Goal: Task Accomplishment & Management: Manage account settings

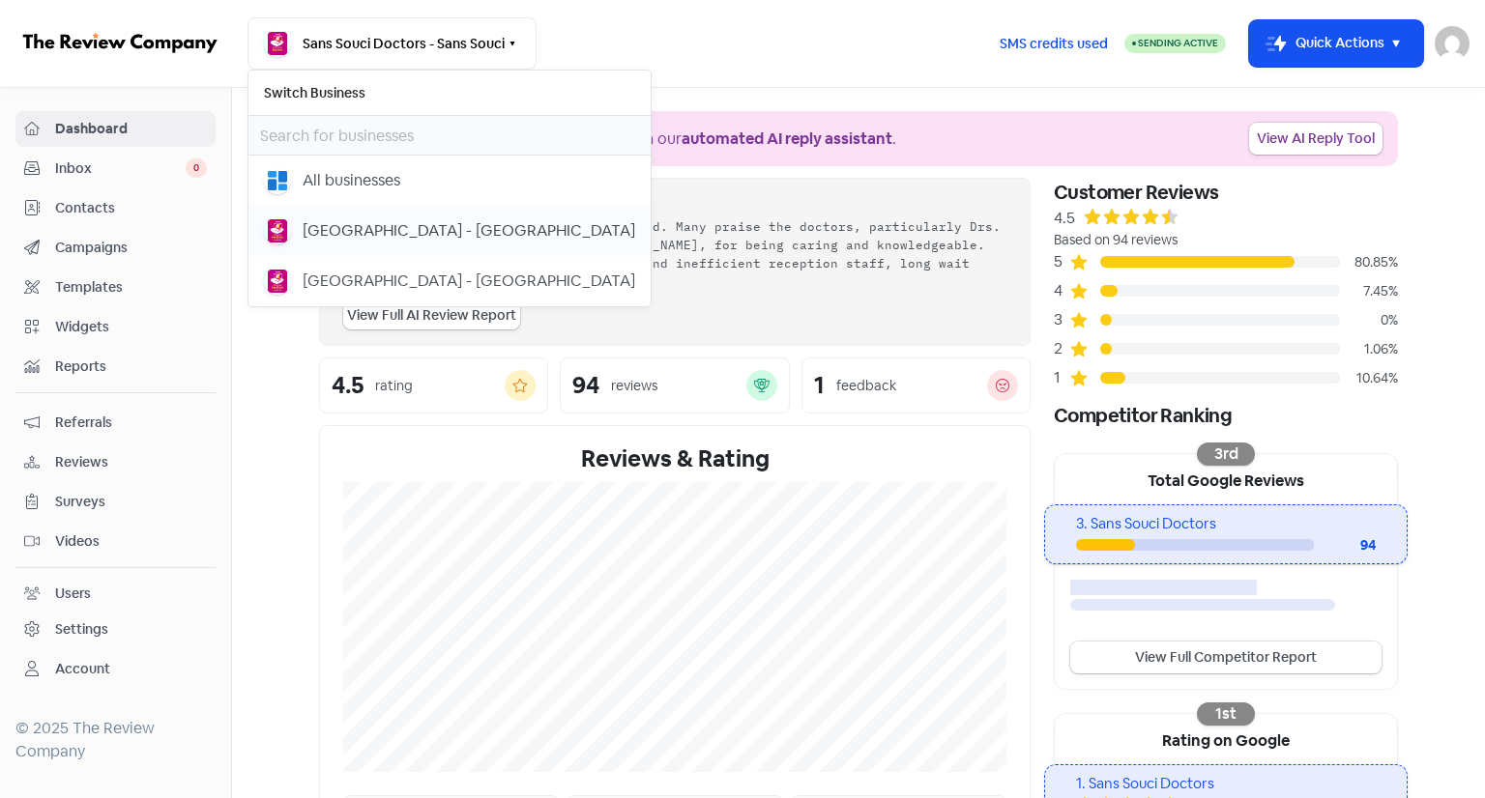
scroll to position [368, 0]
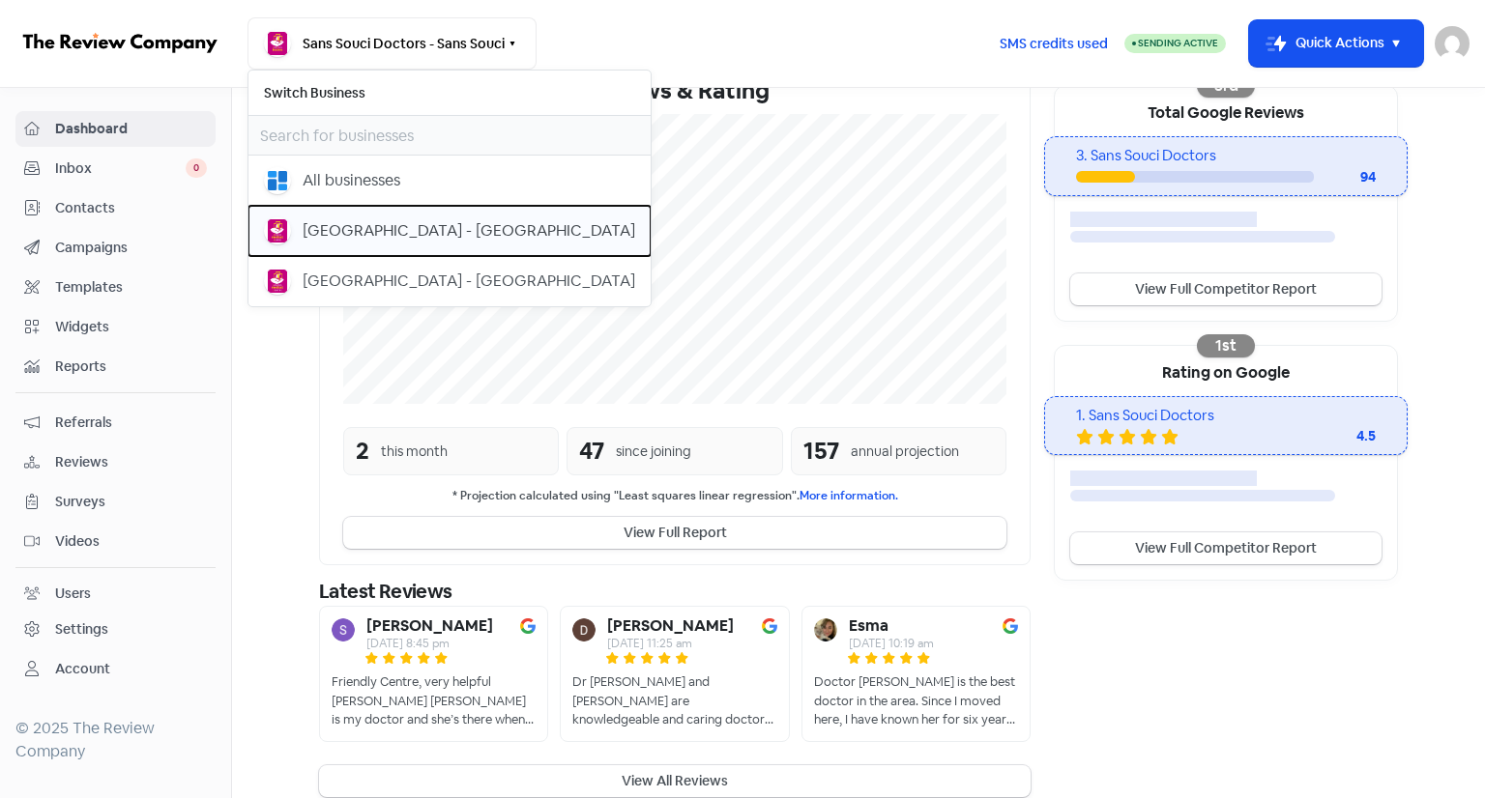
click at [359, 232] on div "[GEOGRAPHIC_DATA] - [GEOGRAPHIC_DATA]" at bounding box center [469, 230] width 332 height 23
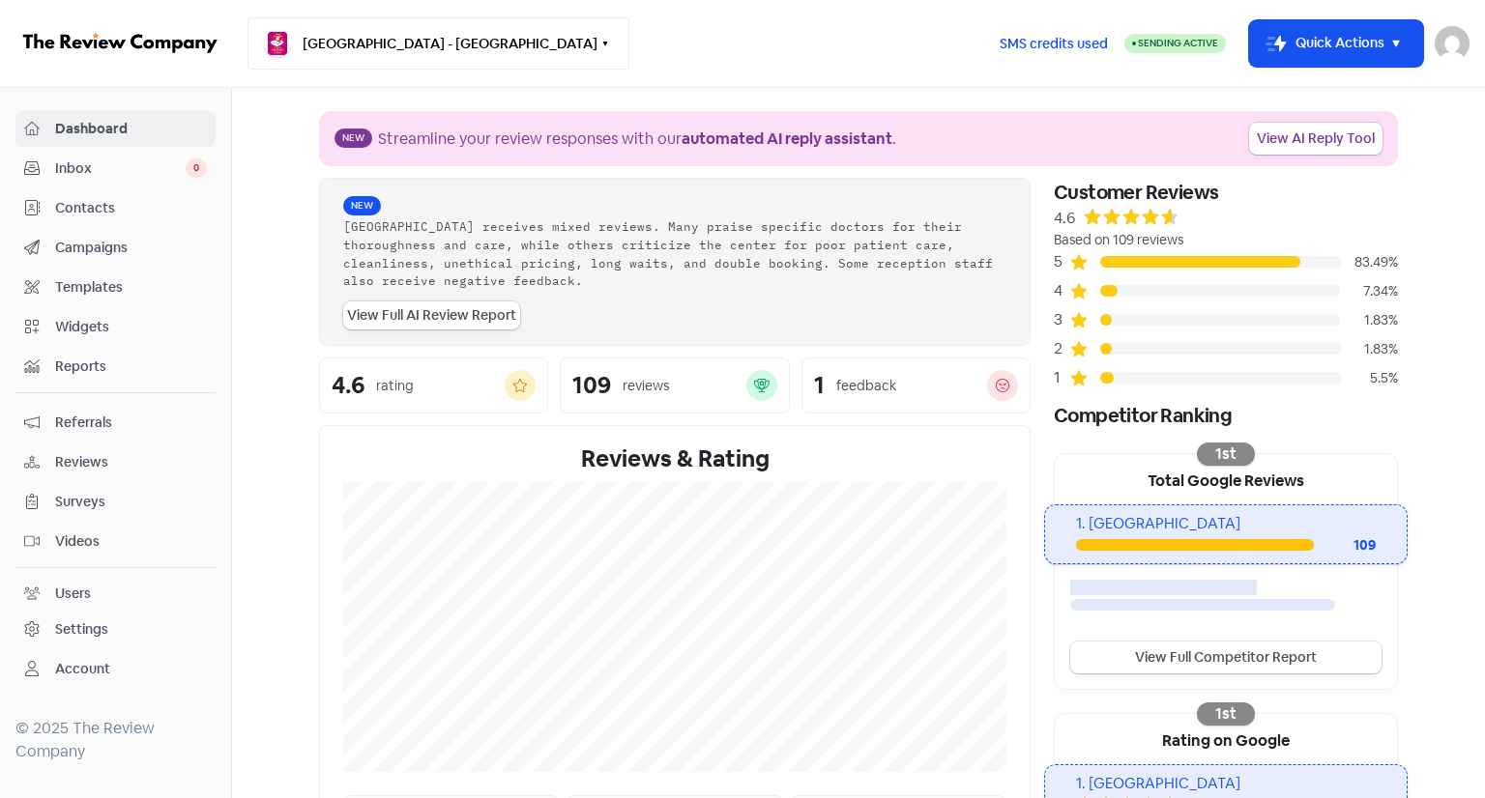
click at [430, 38] on button "[GEOGRAPHIC_DATA] - [GEOGRAPHIC_DATA]" at bounding box center [438, 43] width 382 height 52
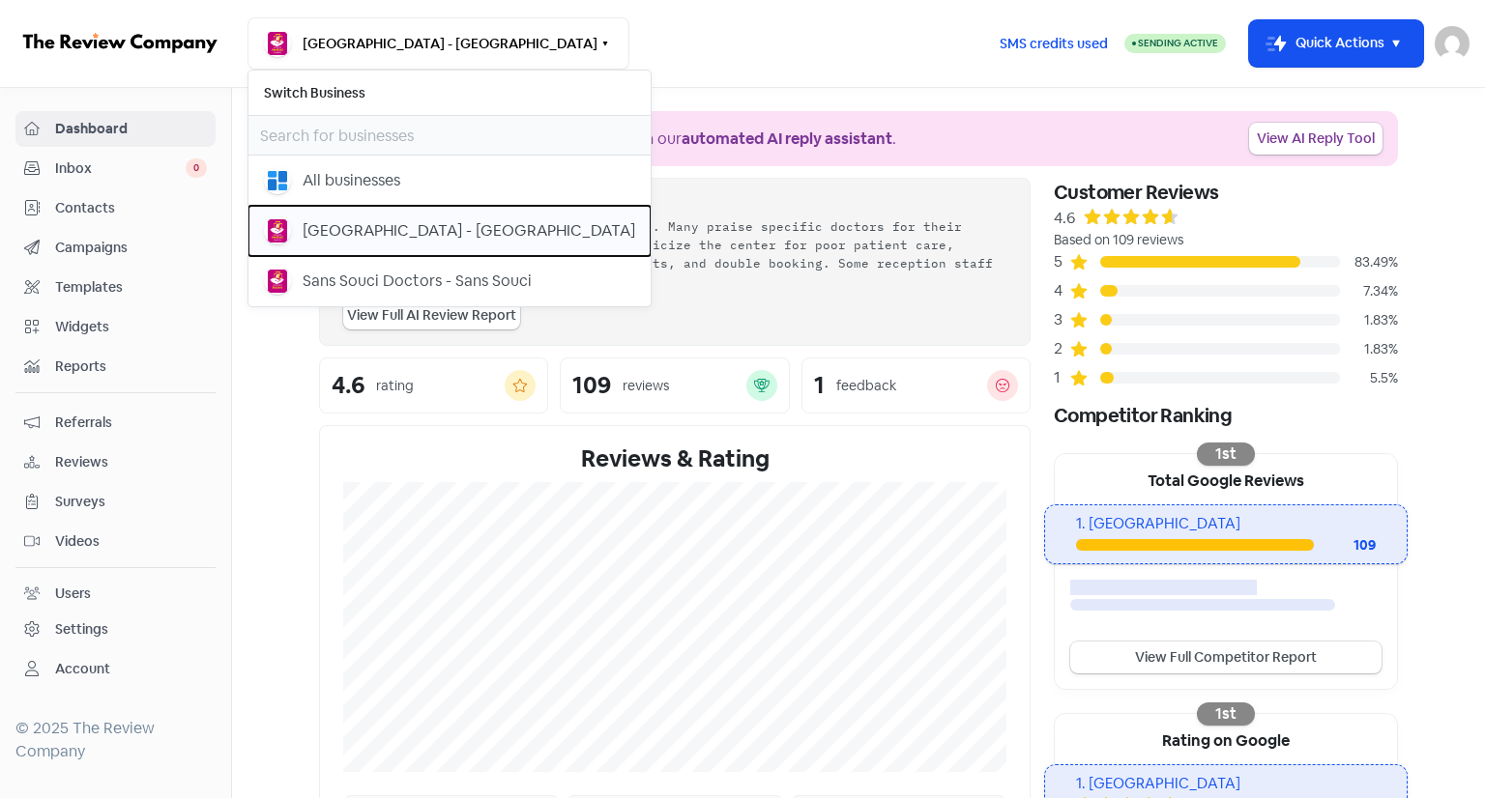
click at [390, 230] on div "[GEOGRAPHIC_DATA] - [GEOGRAPHIC_DATA]" at bounding box center [469, 230] width 332 height 23
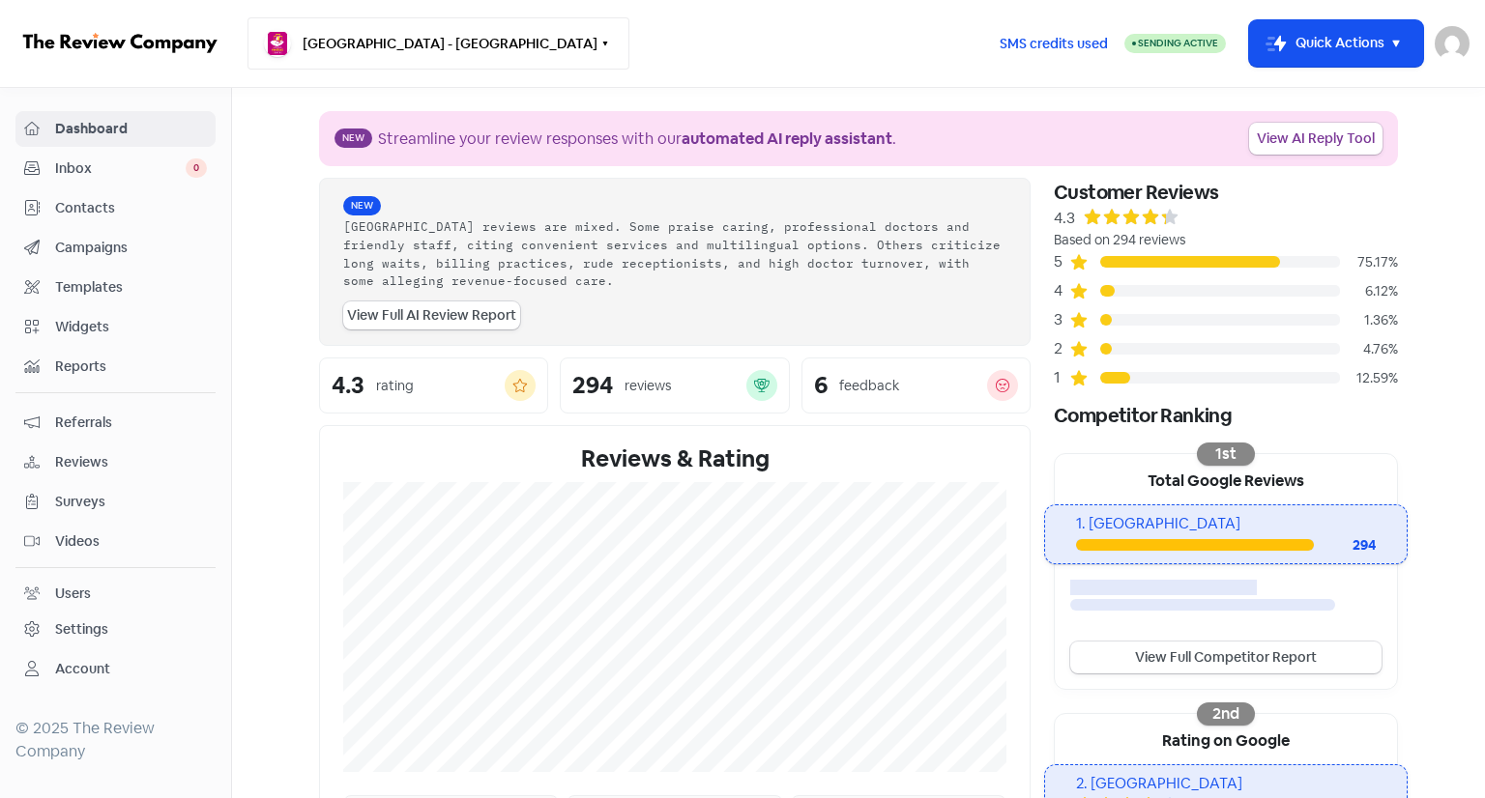
click at [407, 57] on button "[GEOGRAPHIC_DATA] - [GEOGRAPHIC_DATA]" at bounding box center [438, 43] width 382 height 52
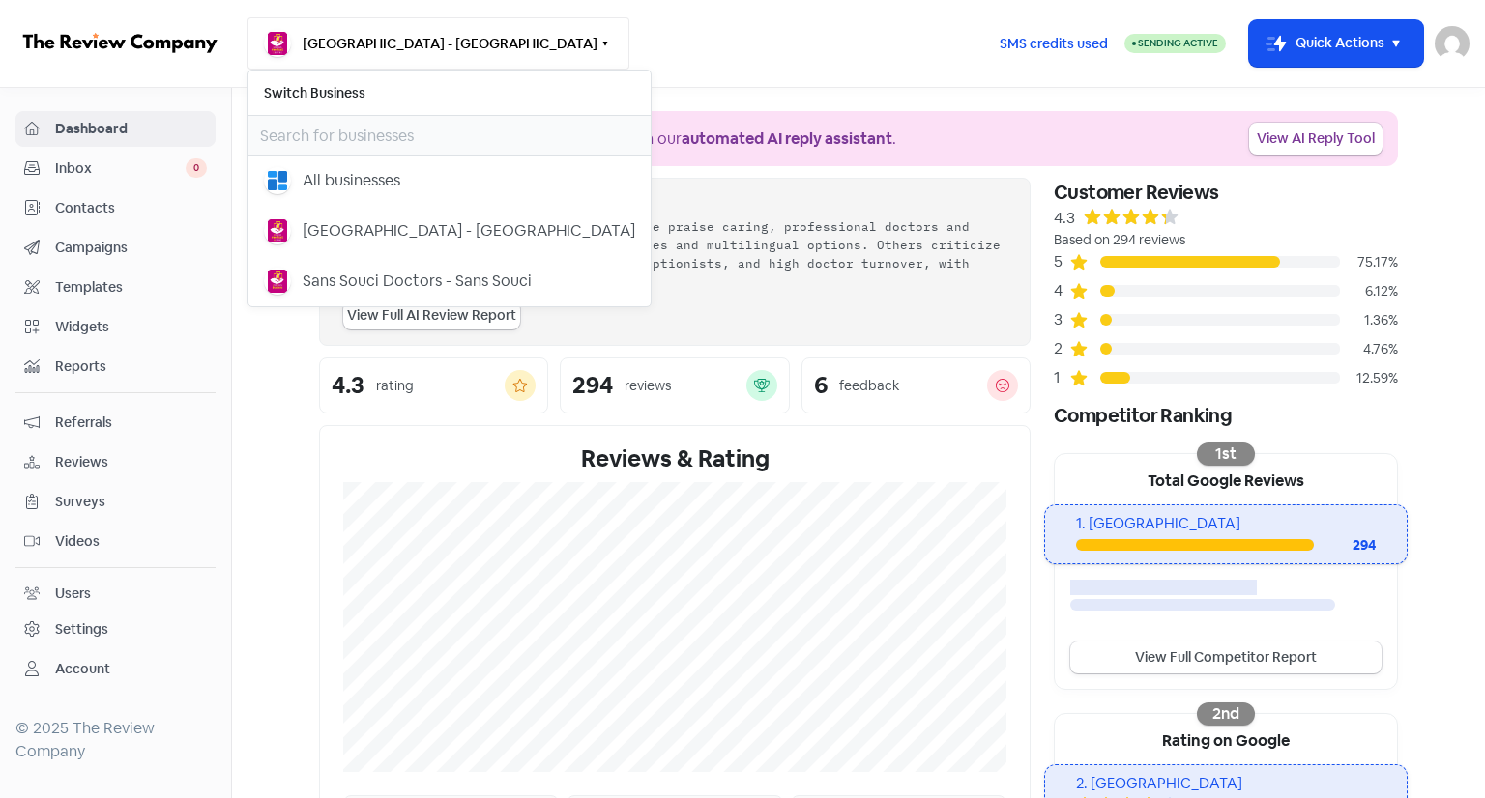
click at [407, 57] on button "[GEOGRAPHIC_DATA] - [GEOGRAPHIC_DATA]" at bounding box center [438, 43] width 382 height 52
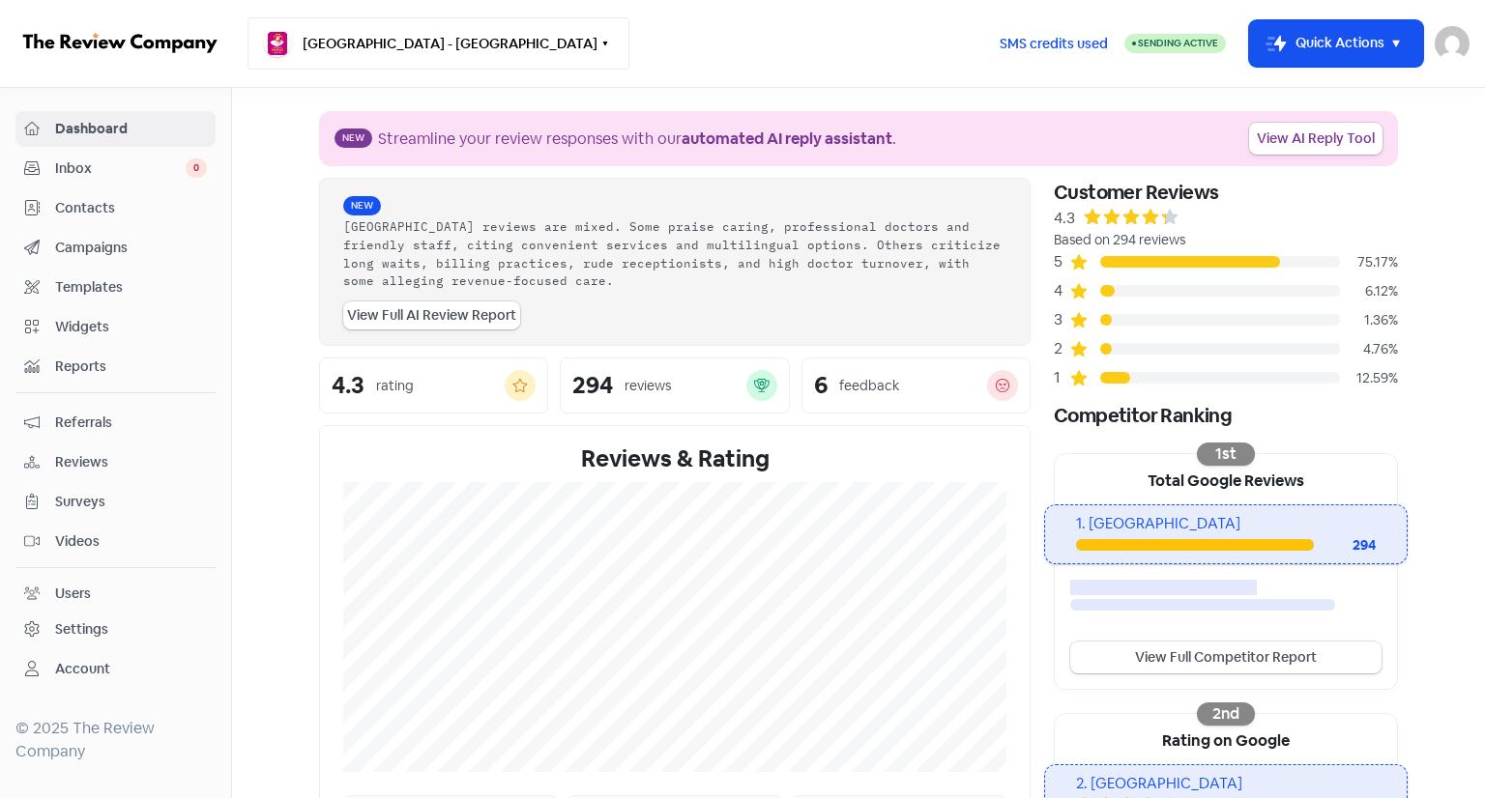
click at [407, 57] on button "[GEOGRAPHIC_DATA] - [GEOGRAPHIC_DATA]" at bounding box center [438, 43] width 382 height 52
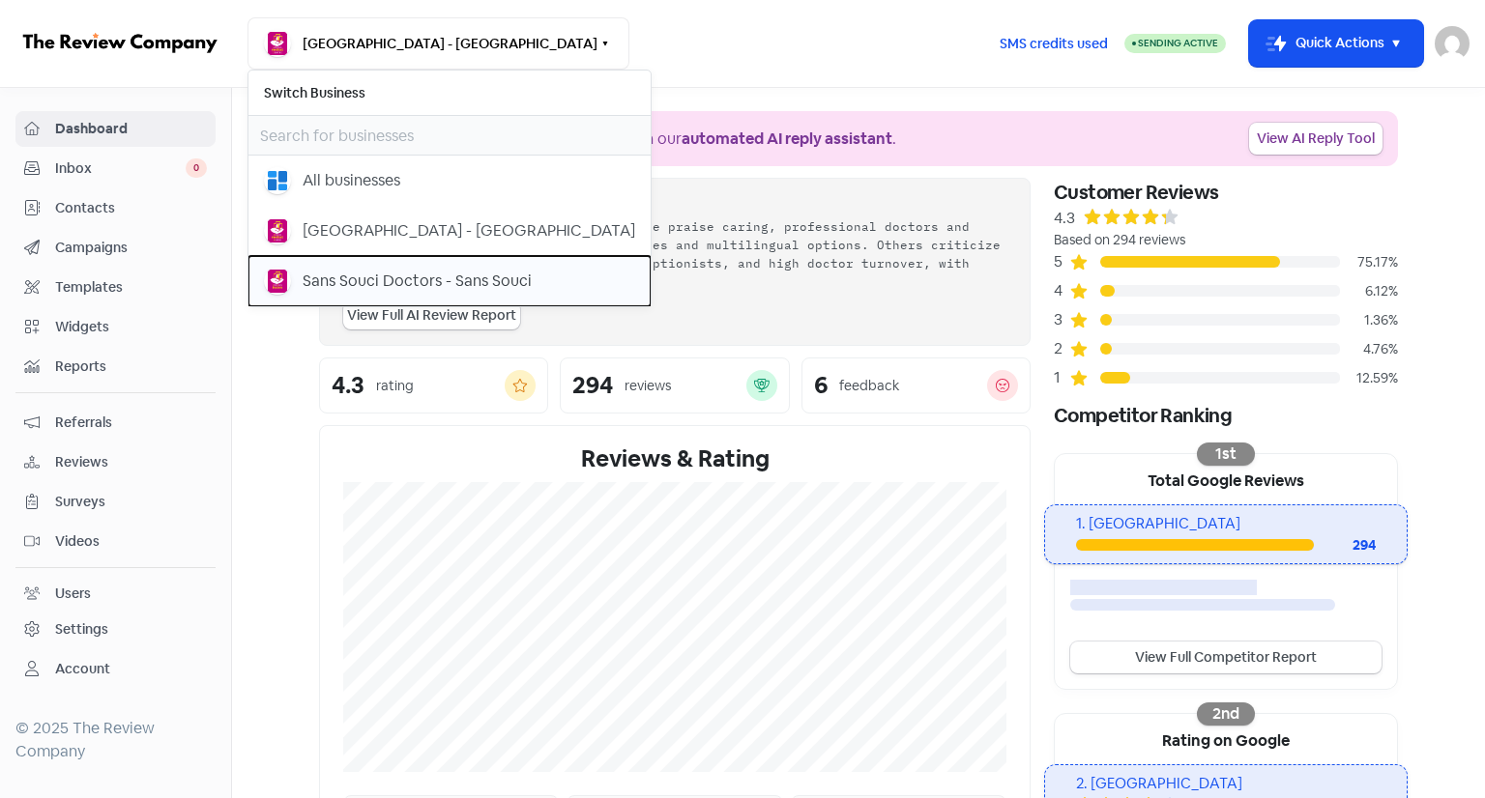
click at [390, 277] on div "Sans Souci Doctors - Sans Souci" at bounding box center [417, 281] width 229 height 23
